Goal: Contribute content

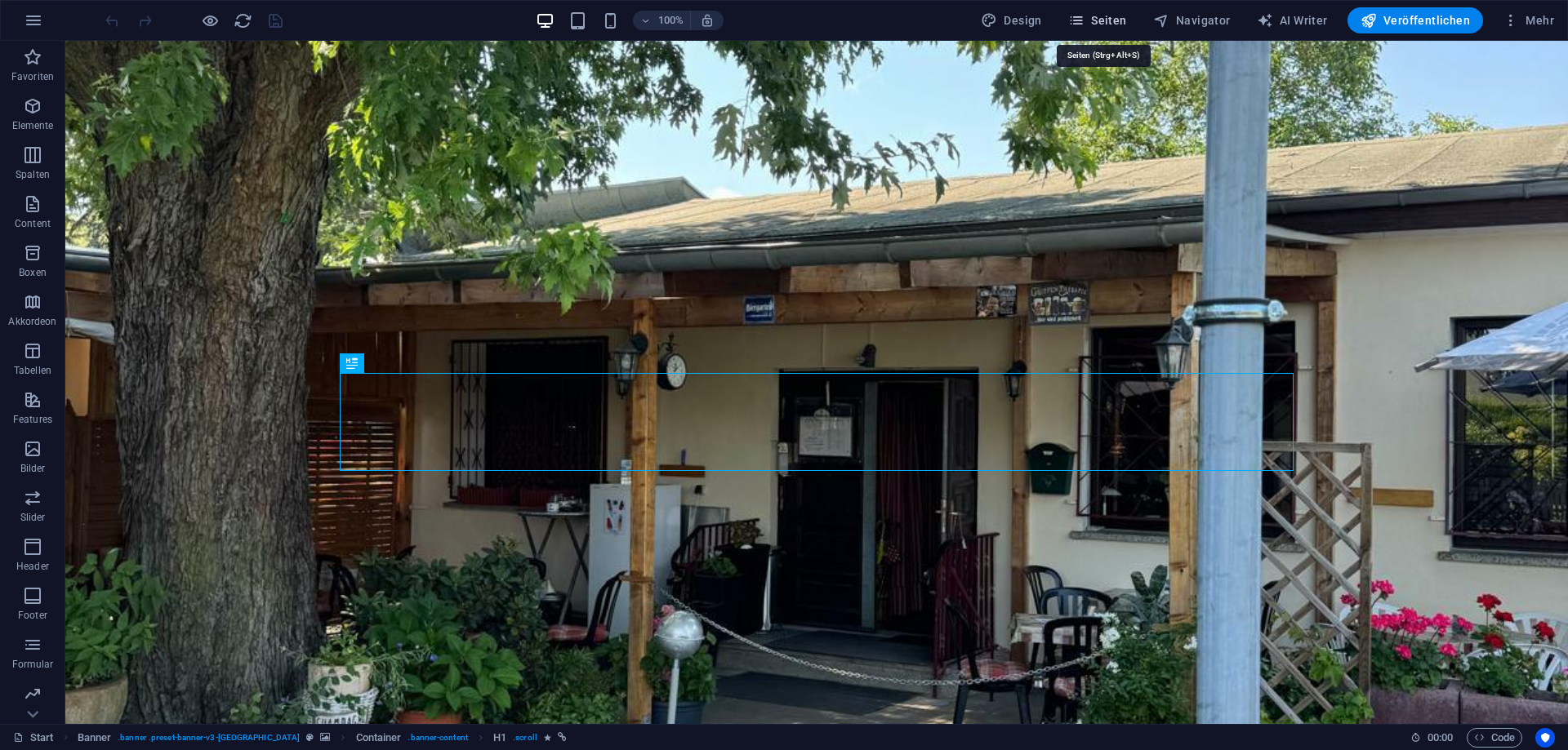
click at [1108, 13] on span "Seiten" at bounding box center [1098, 20] width 59 height 17
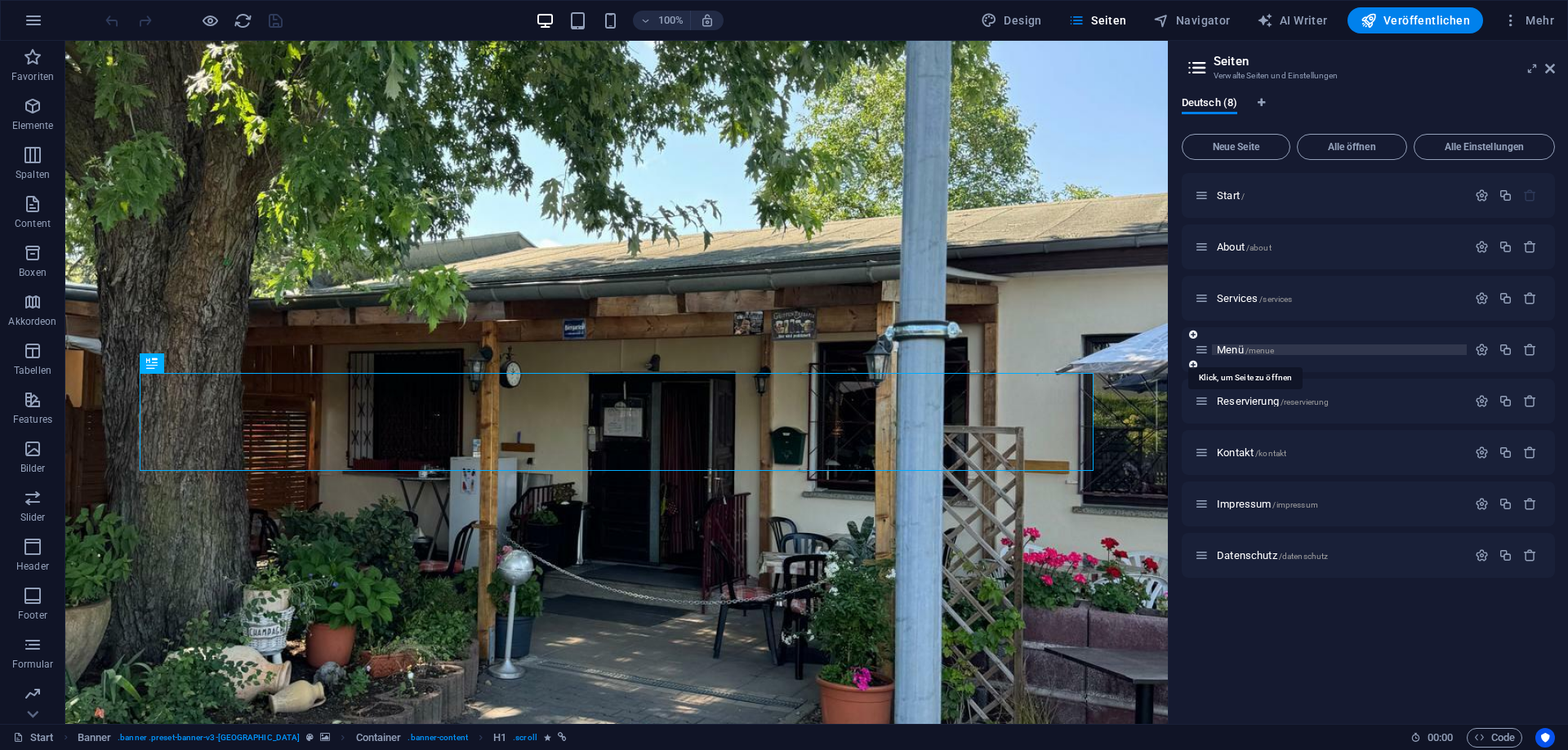
click at [1240, 349] on span "Menü /menue" at bounding box center [1245, 349] width 57 height 12
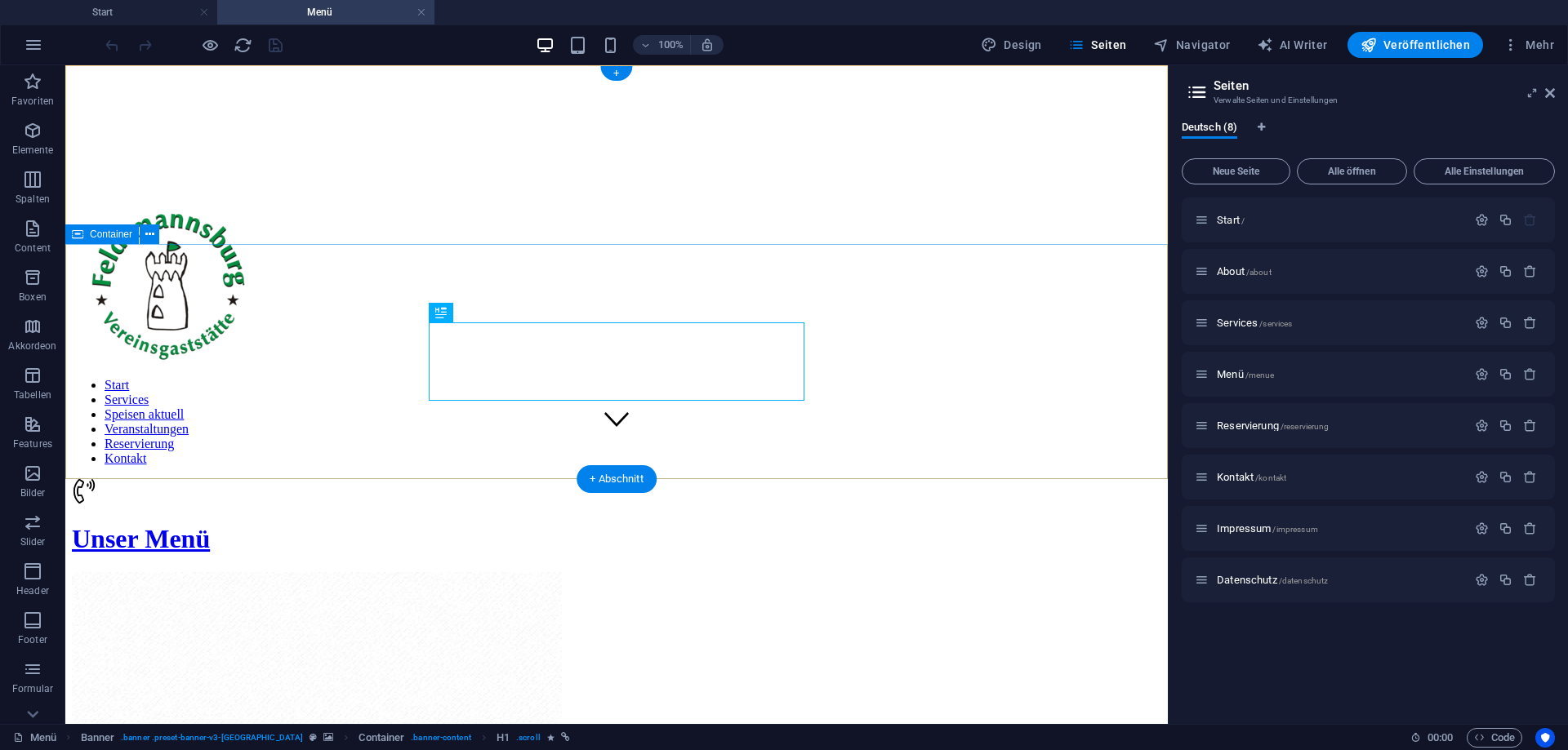
scroll to position [411, 0]
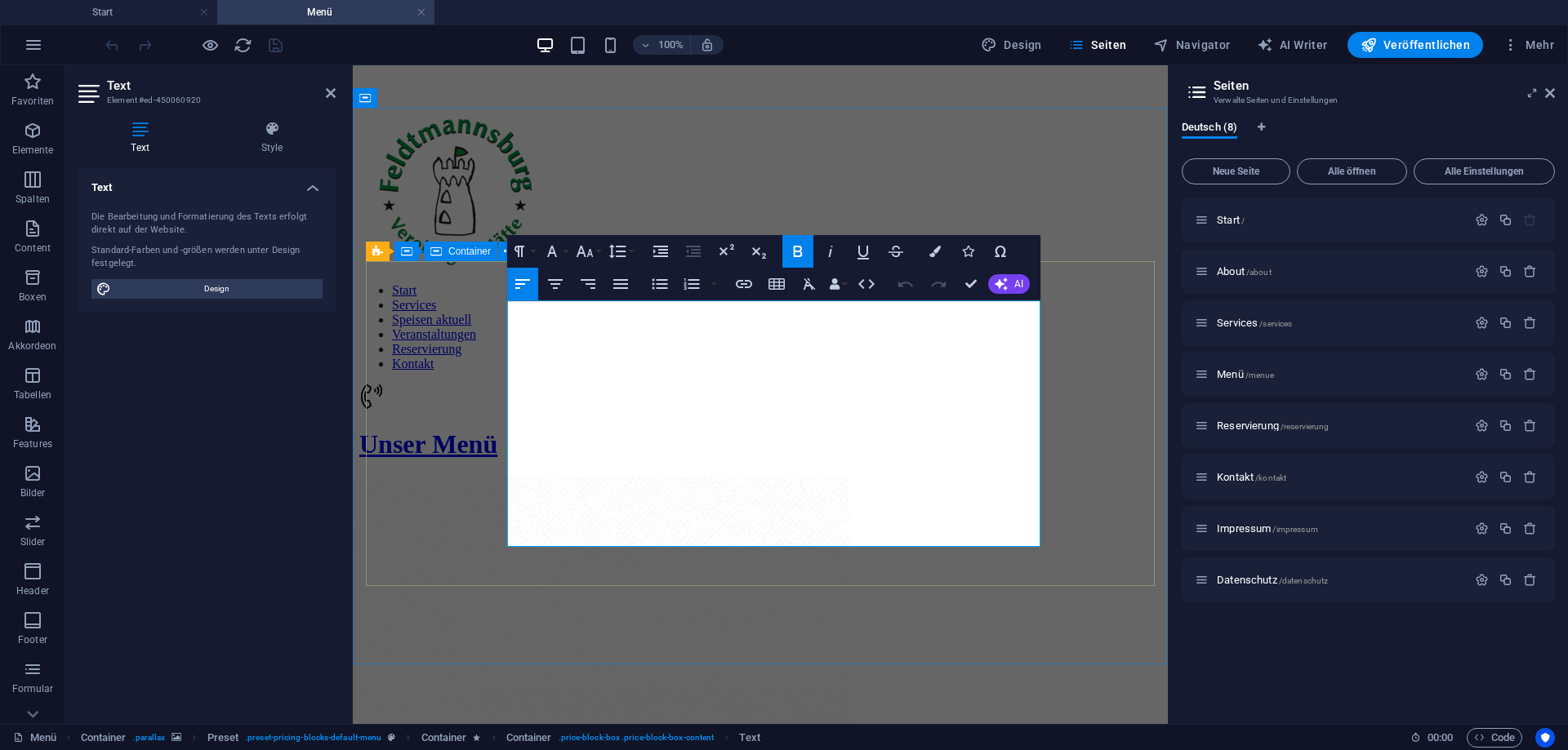
drag, startPoint x: 717, startPoint y: 318, endPoint x: 498, endPoint y: 307, distance: 219.3
drag, startPoint x: 584, startPoint y: 330, endPoint x: 530, endPoint y: 328, distance: 54.0
drag, startPoint x: 560, startPoint y: 317, endPoint x: 1055, endPoint y: 338, distance: 495.4
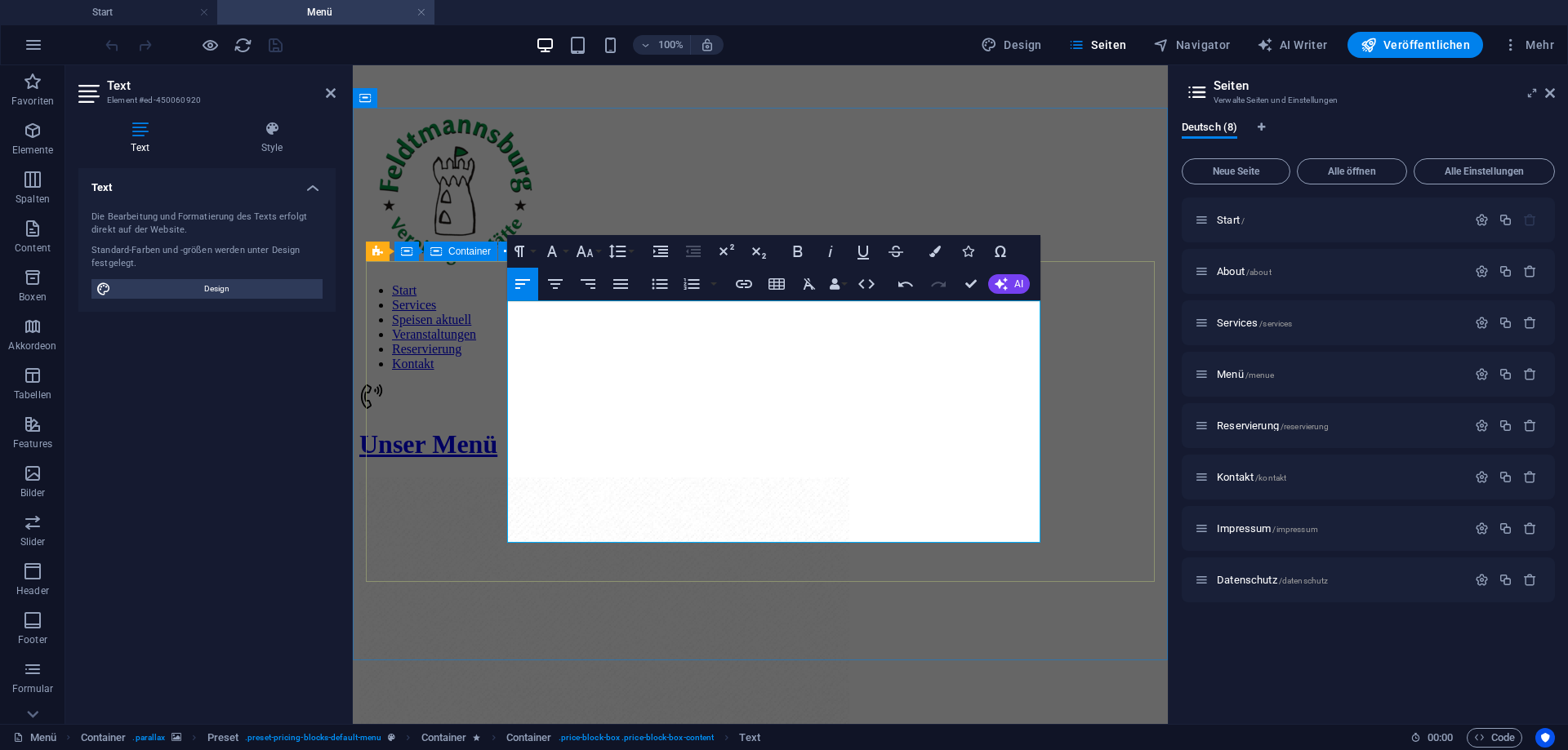
click at [801, 254] on icon "button" at bounding box center [798, 252] width 20 height 20
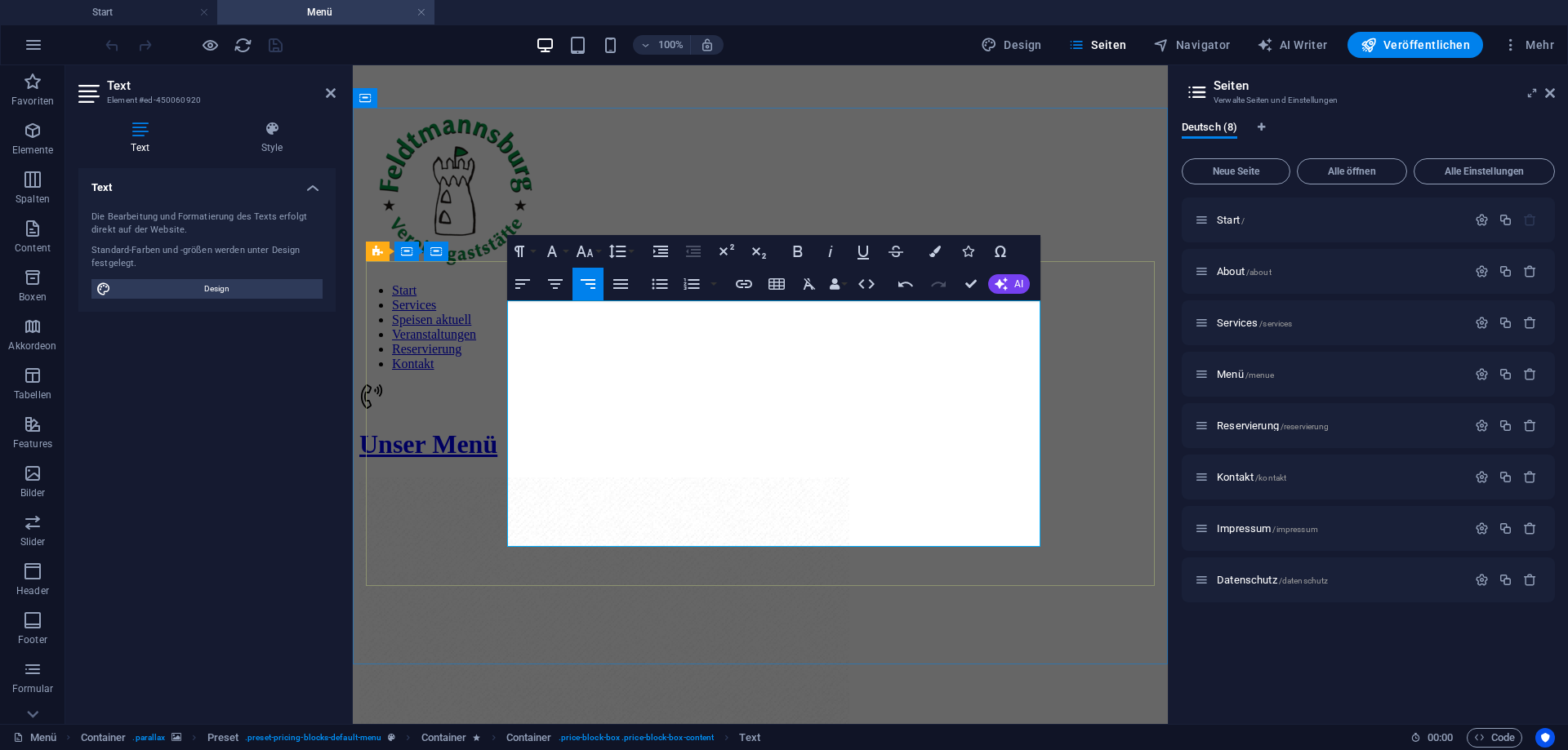
drag, startPoint x: 1001, startPoint y: 319, endPoint x: 992, endPoint y: 319, distance: 9.0
click at [806, 249] on icon "button" at bounding box center [798, 252] width 20 height 20
drag, startPoint x: 757, startPoint y: 417, endPoint x: 510, endPoint y: 410, distance: 247.1
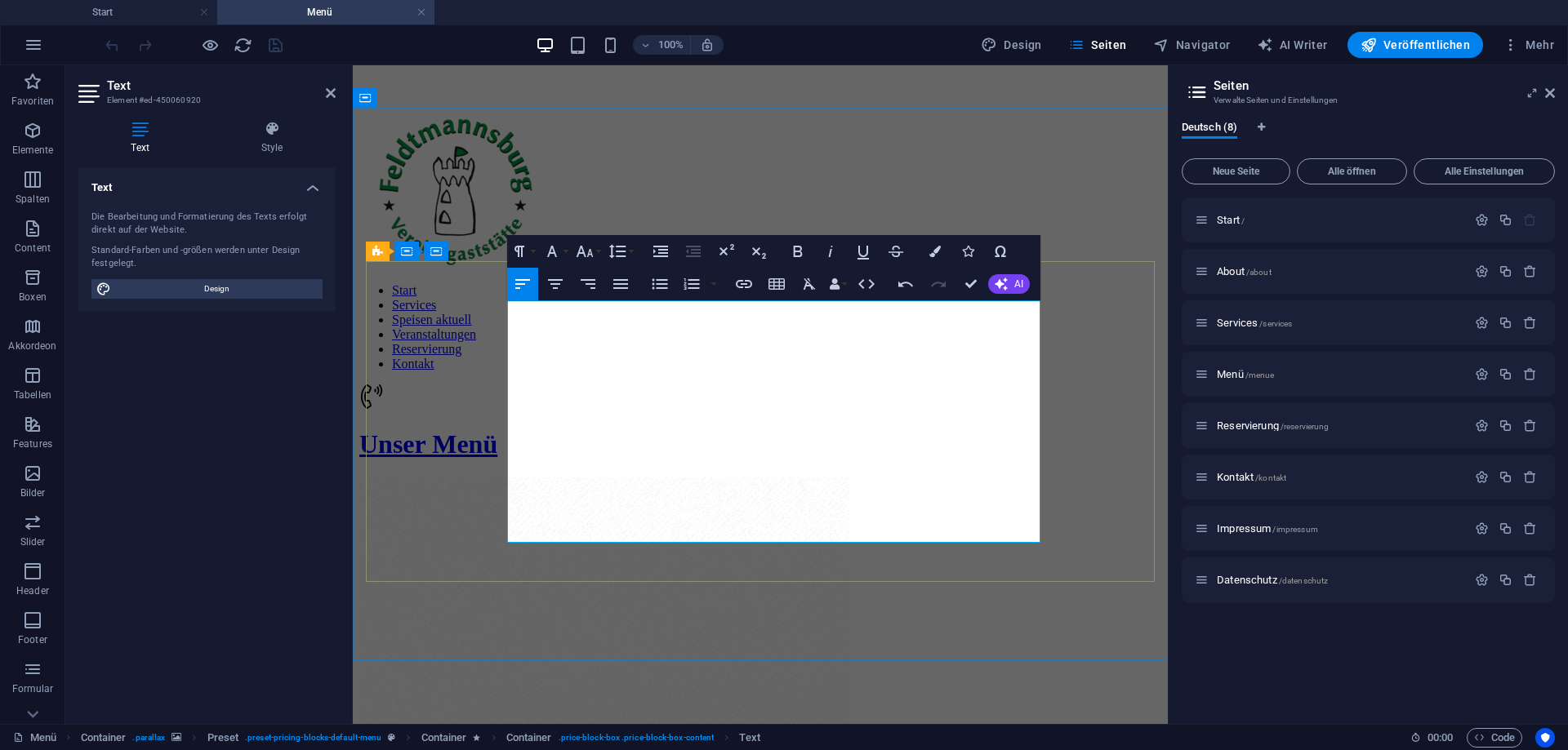
drag, startPoint x: 557, startPoint y: 415, endPoint x: 510, endPoint y: 411, distance: 47.2
click at [803, 253] on icon "button" at bounding box center [798, 252] width 20 height 20
drag, startPoint x: 613, startPoint y: 432, endPoint x: 536, endPoint y: 432, distance: 77.0
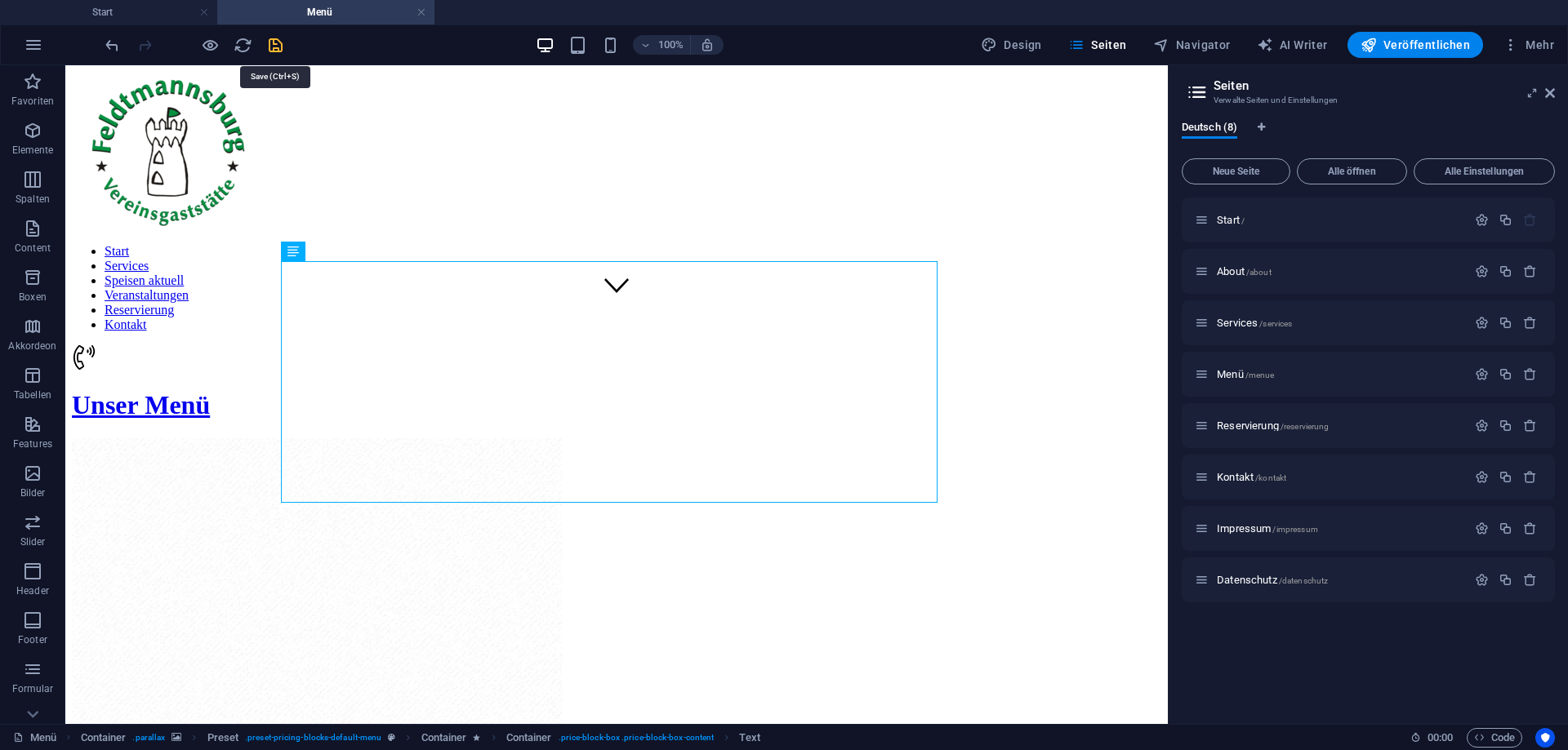
click at [281, 45] on icon "save" at bounding box center [275, 44] width 19 height 19
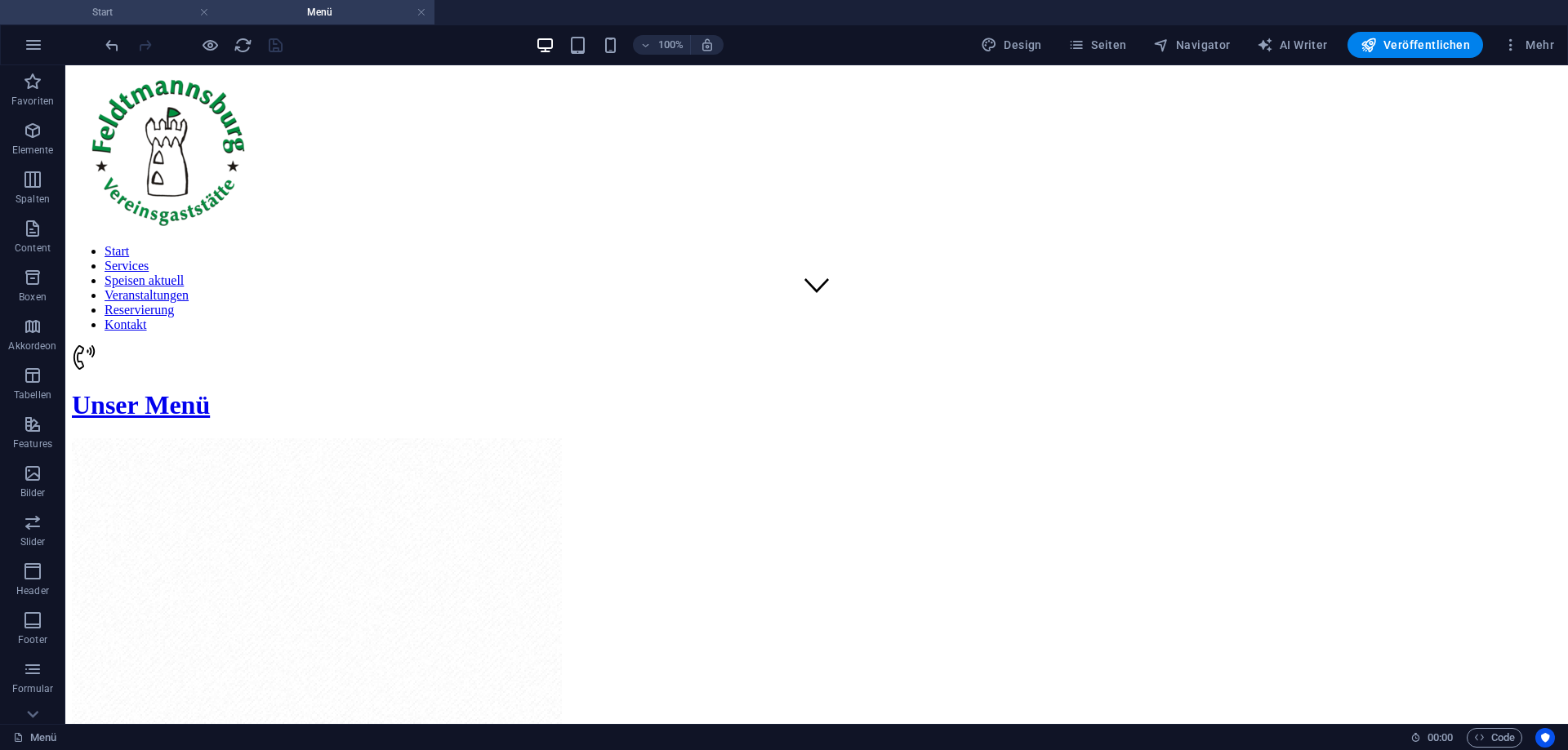
click at [140, 17] on h4 "Start" at bounding box center [109, 12] width 217 height 18
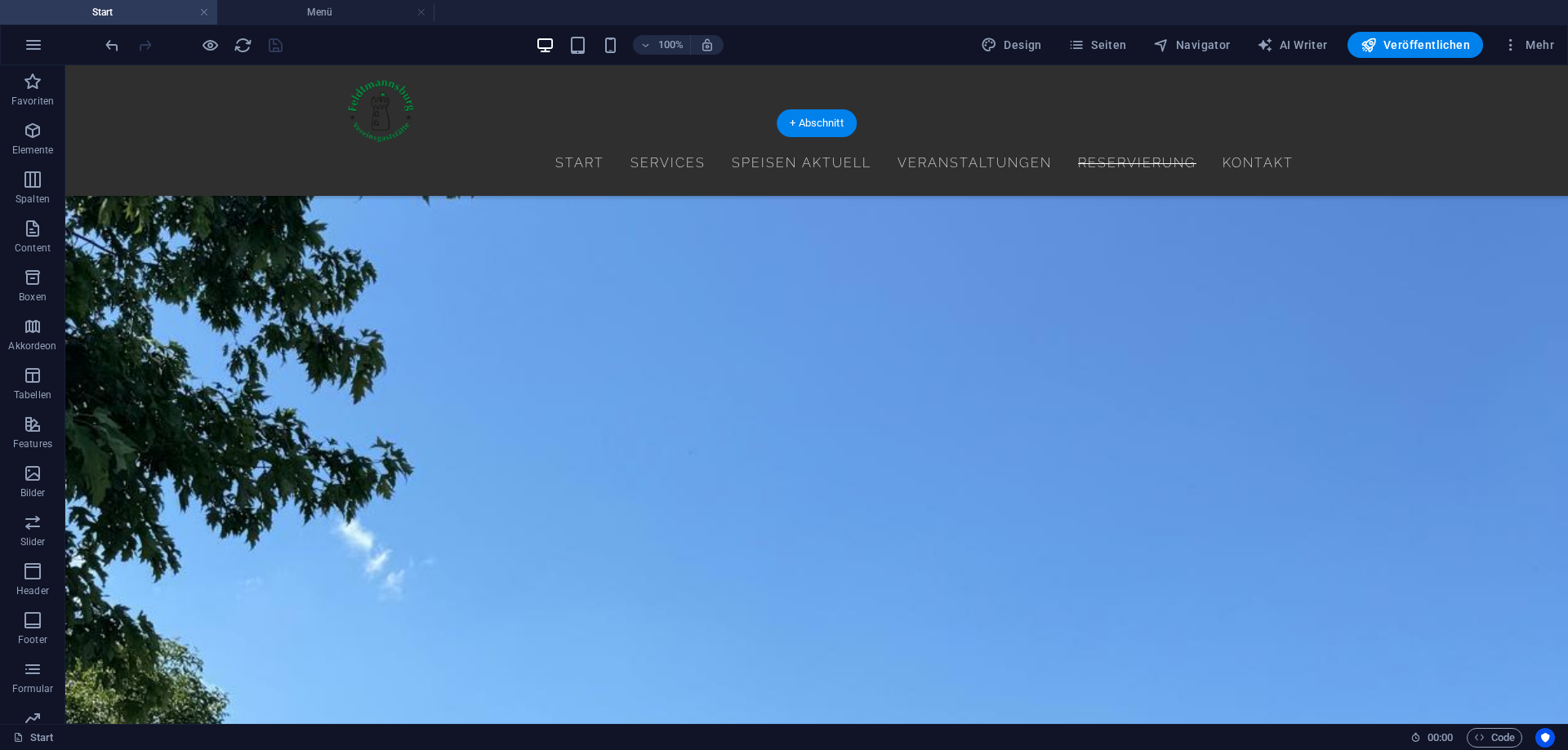
scroll to position [2081, 0]
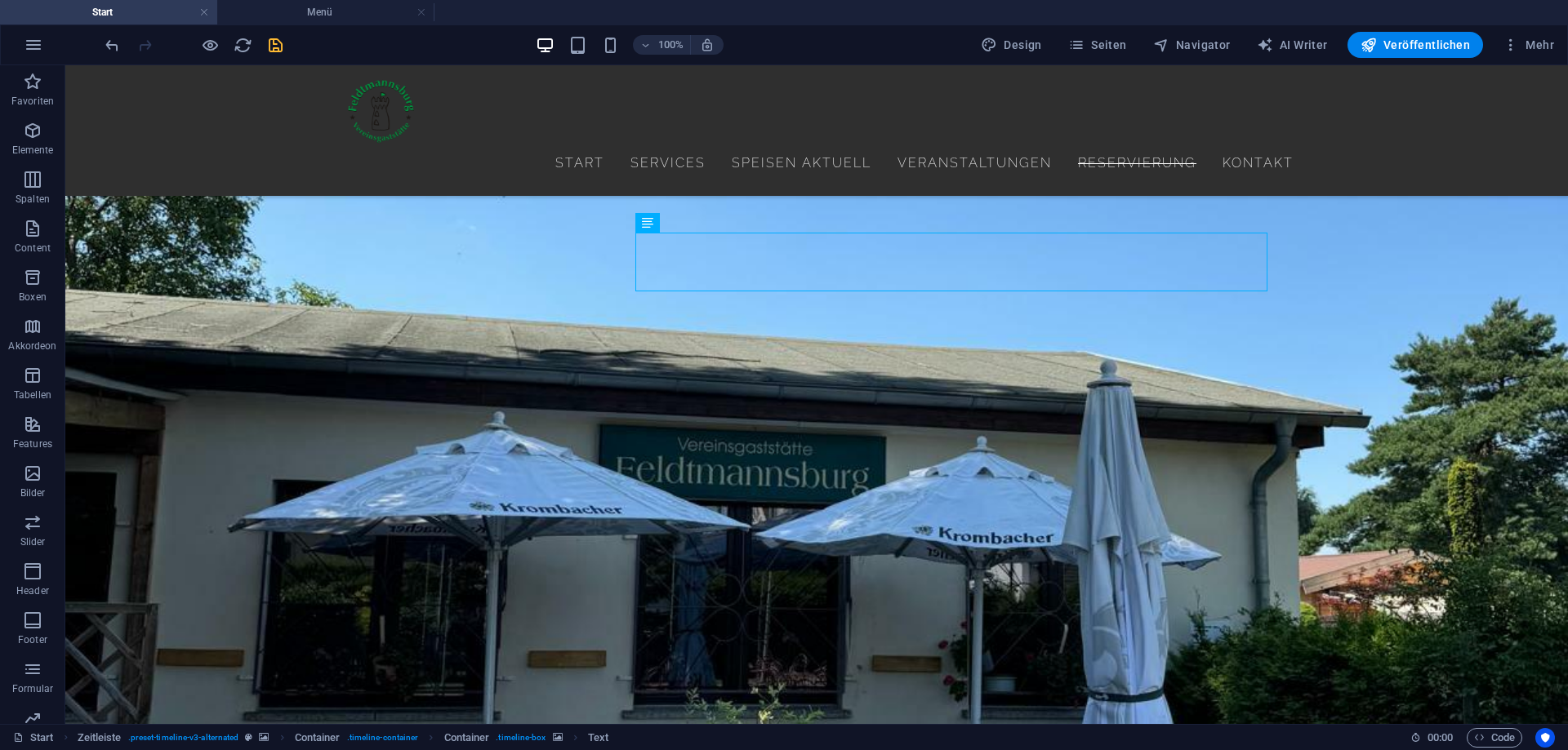
click at [275, 39] on icon "save" at bounding box center [275, 44] width 19 height 19
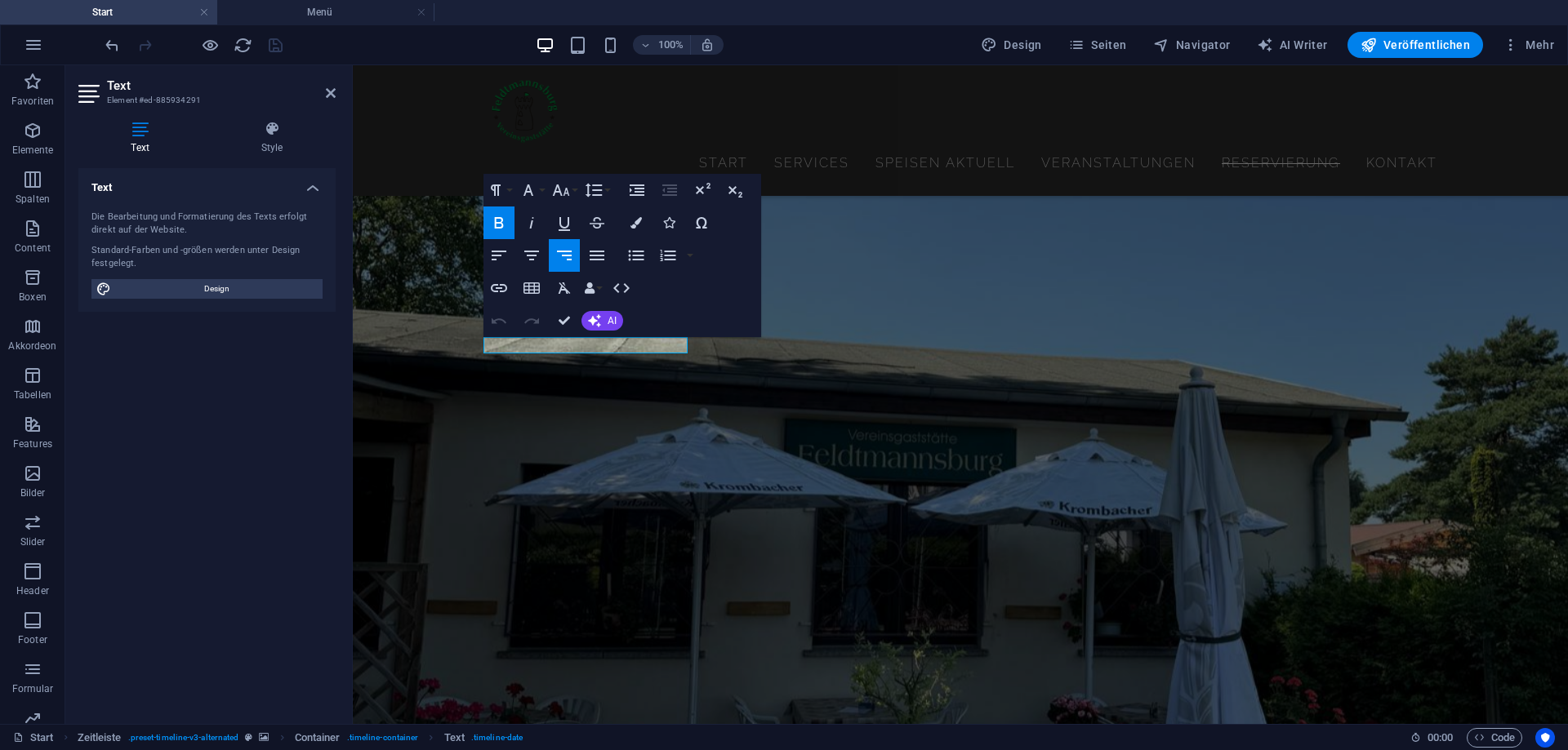
drag, startPoint x: 503, startPoint y: 343, endPoint x: 480, endPoint y: 343, distance: 23.0
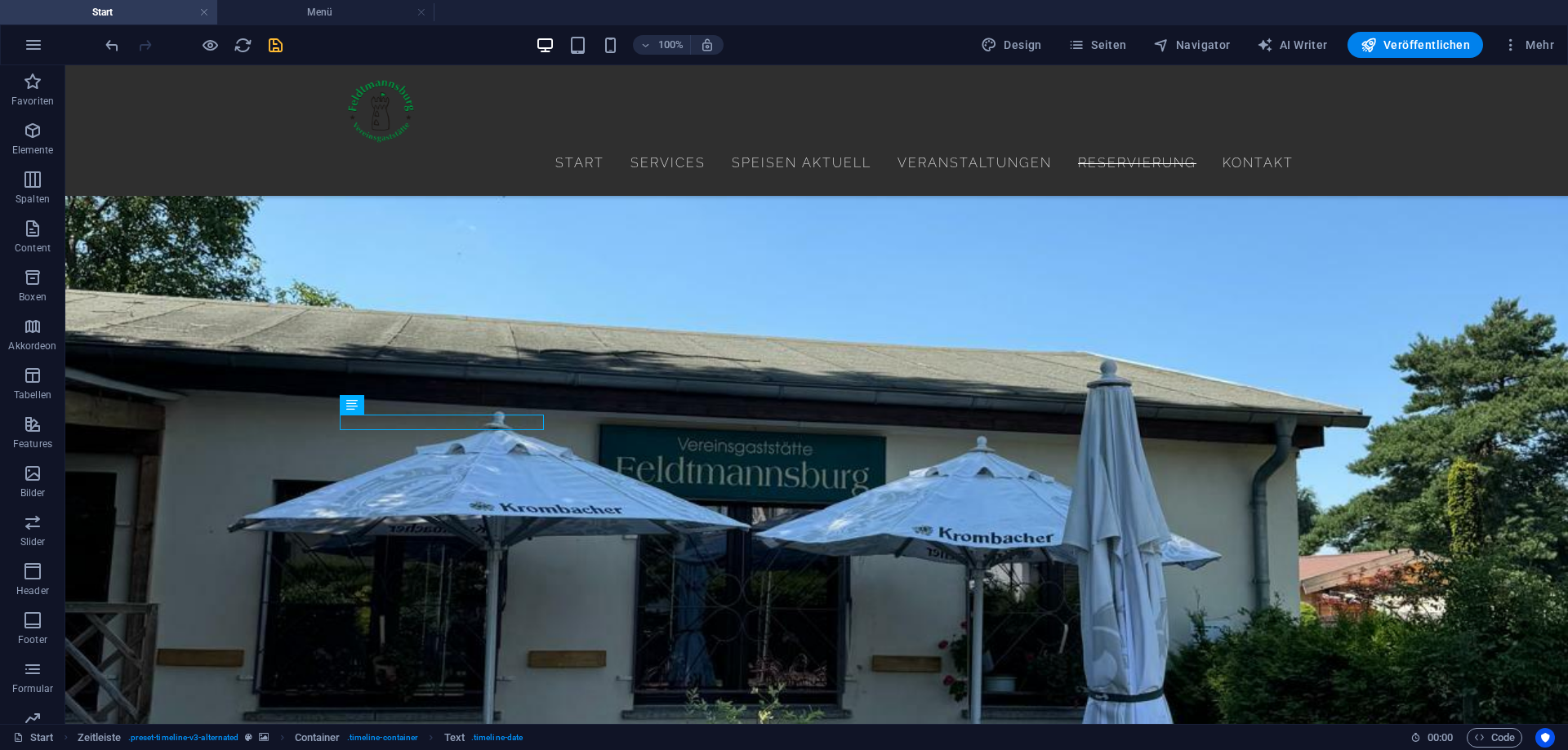
scroll to position [1914, 0]
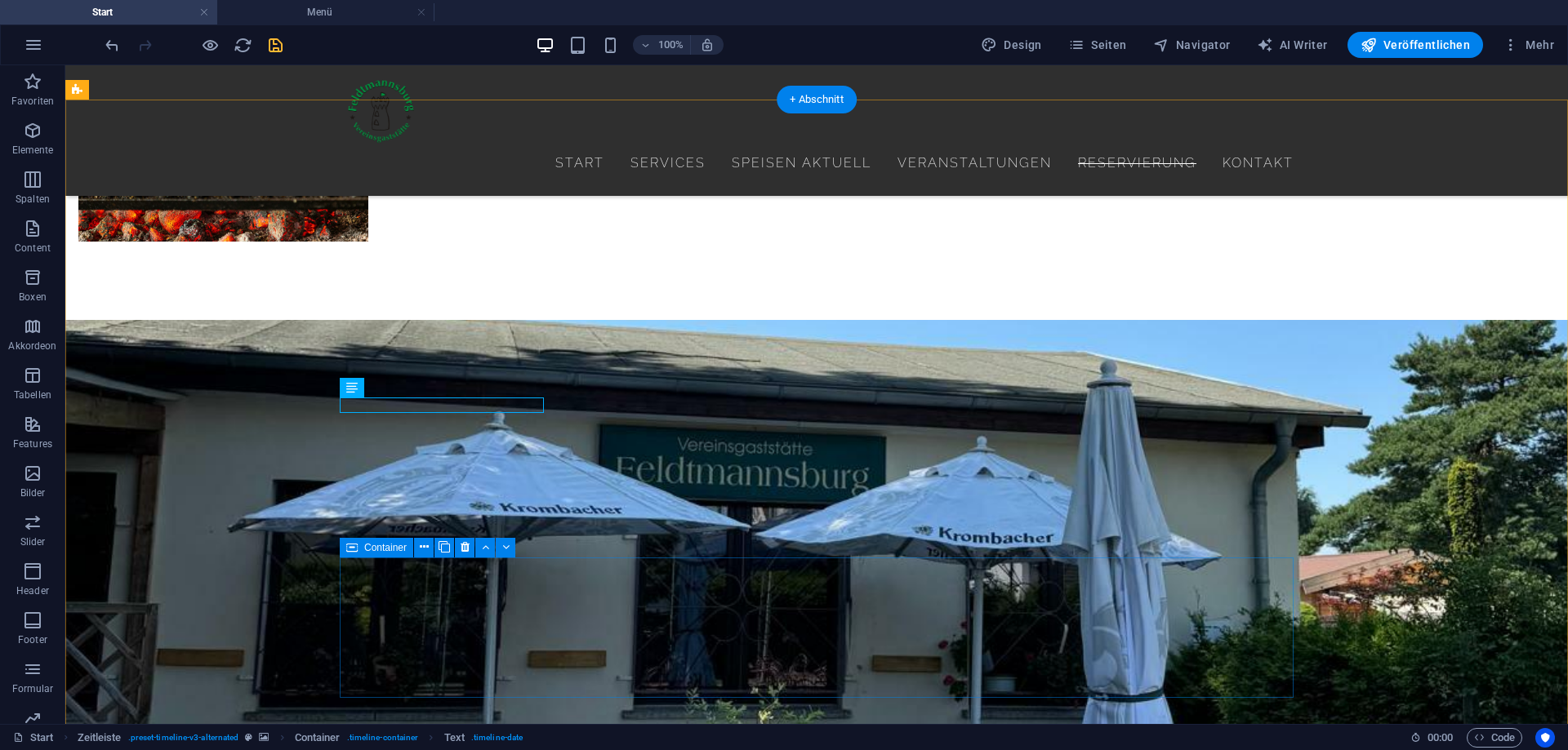
scroll to position [2081, 0]
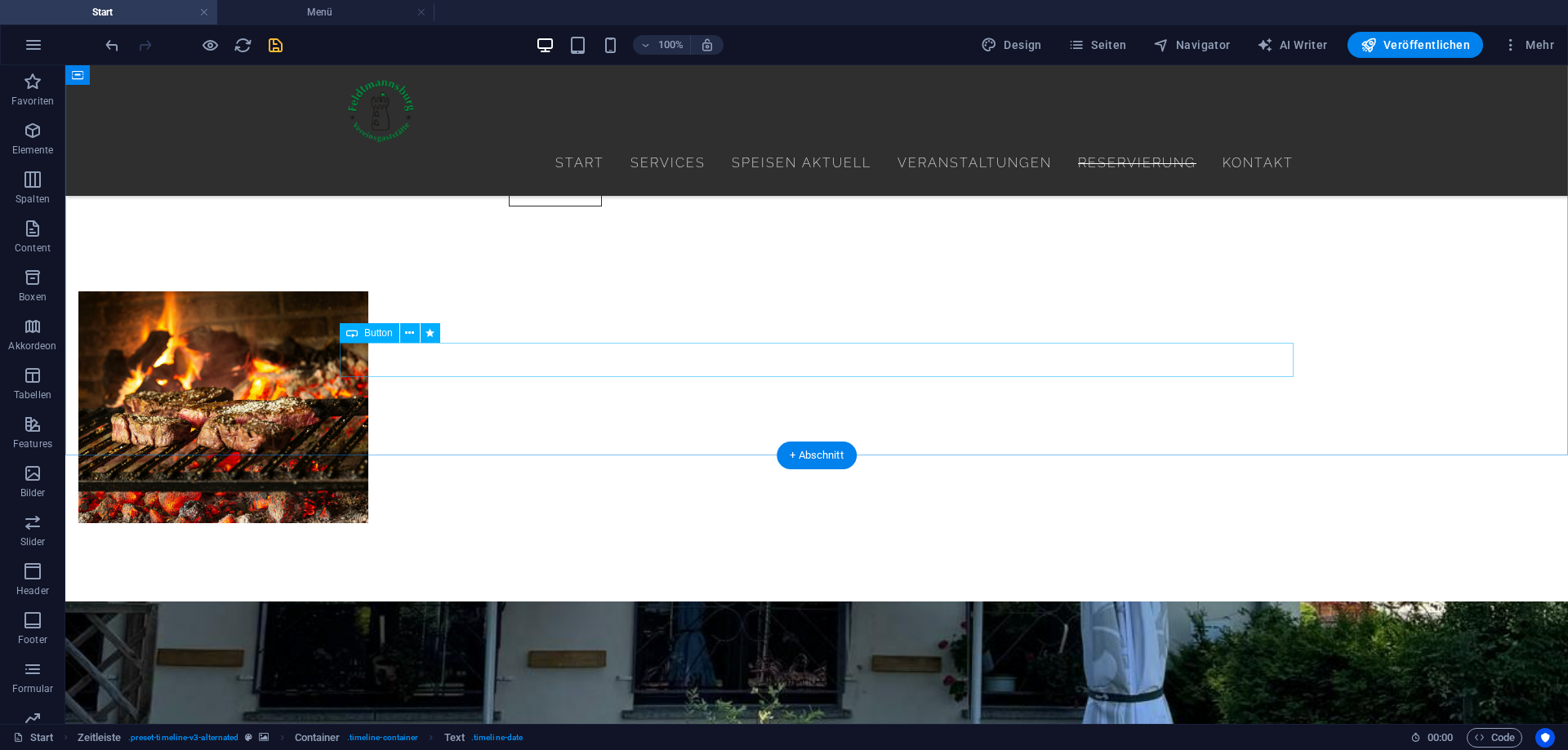
scroll to position [1665, 0]
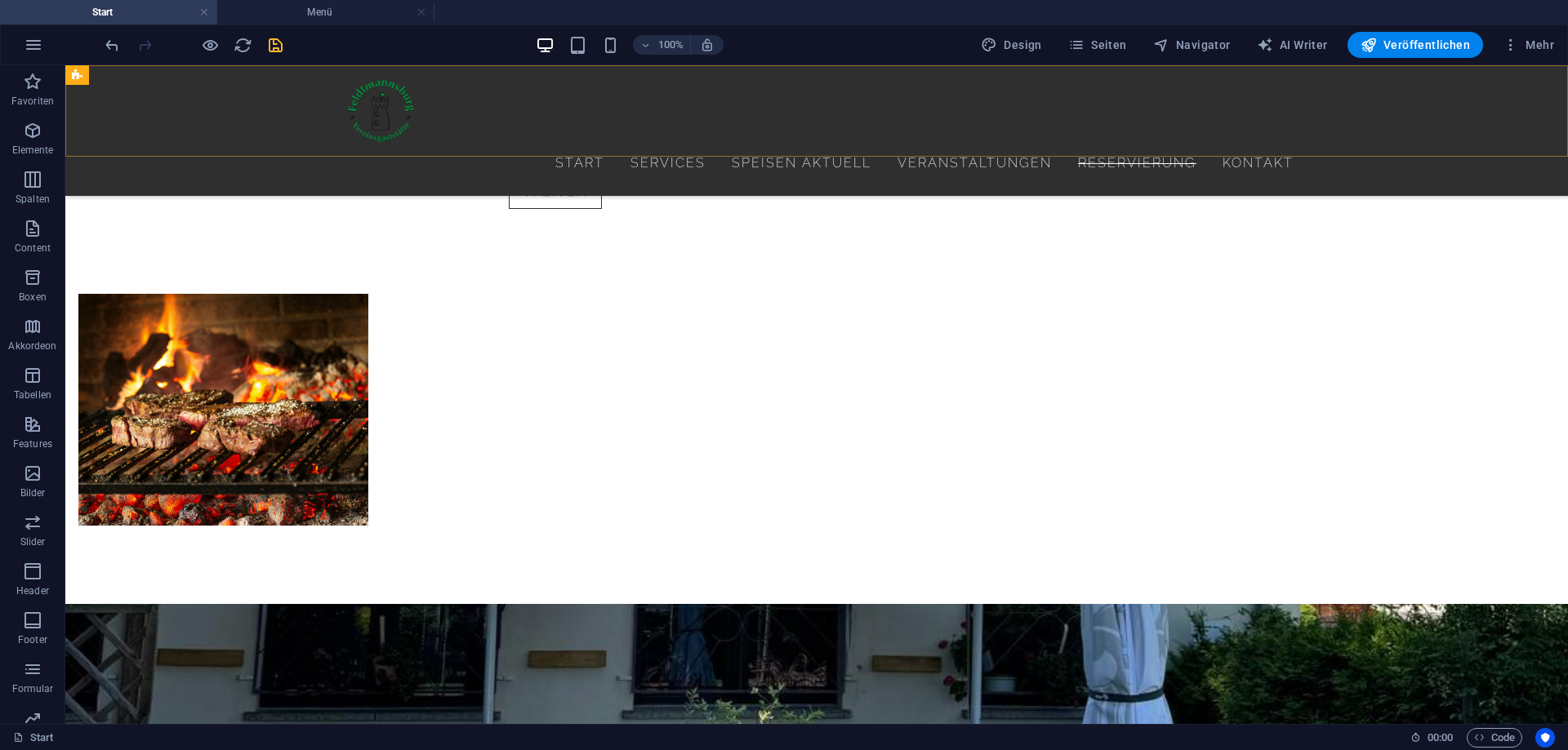
click at [279, 47] on icon "save" at bounding box center [275, 44] width 19 height 19
click at [1394, 47] on span "Veröffentlichen" at bounding box center [1415, 44] width 110 height 17
